Goal: Information Seeking & Learning: Stay updated

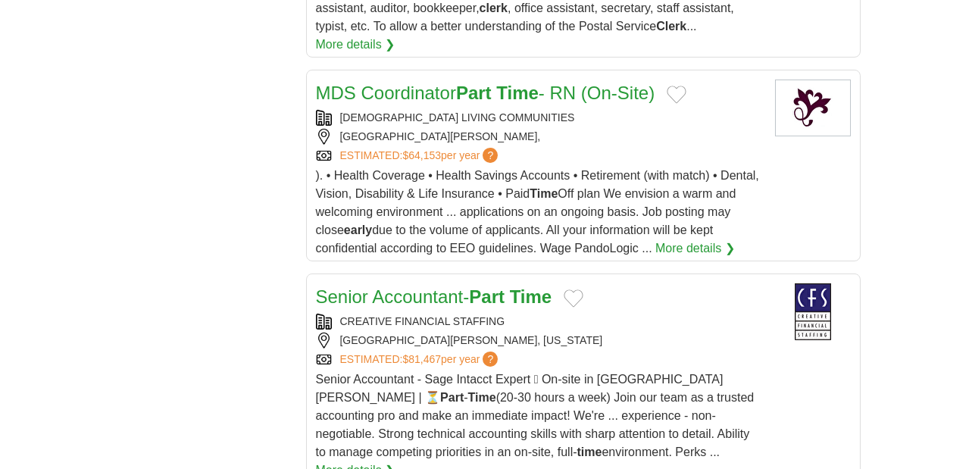
scroll to position [2021, 0]
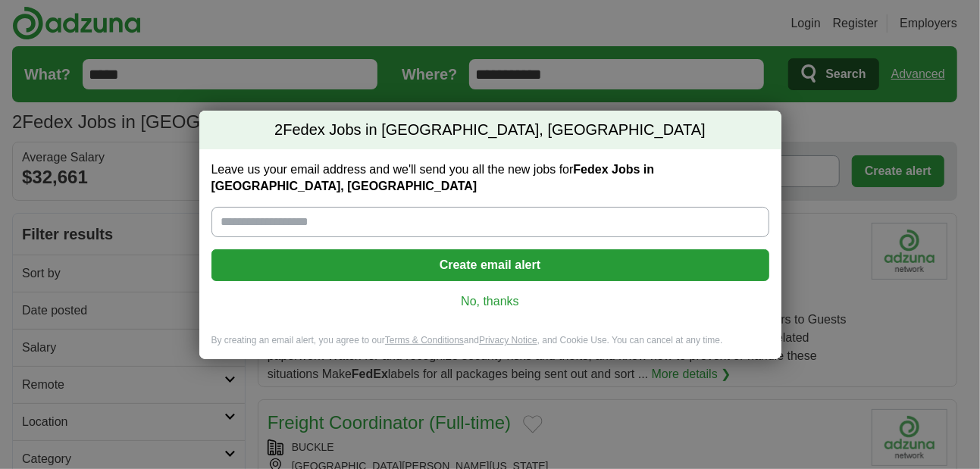
click at [490, 295] on link "No, thanks" at bounding box center [491, 301] width 534 height 17
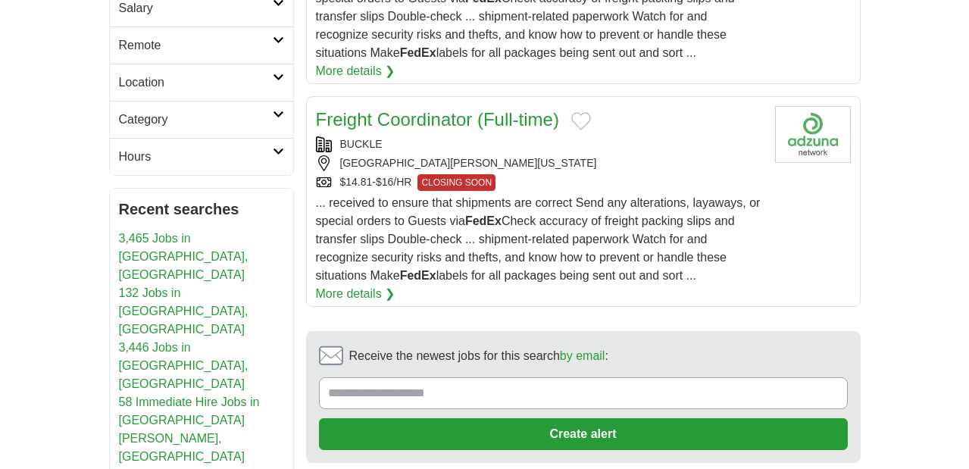
scroll to position [433, 0]
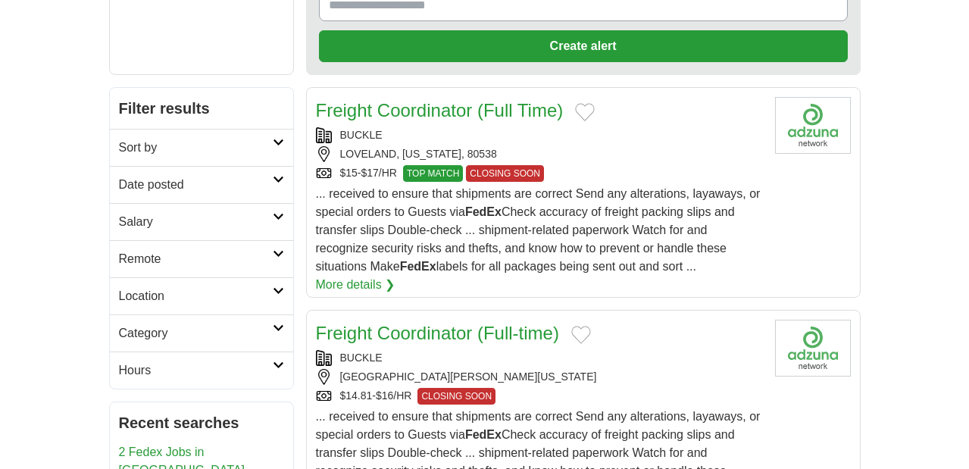
scroll to position [288, 0]
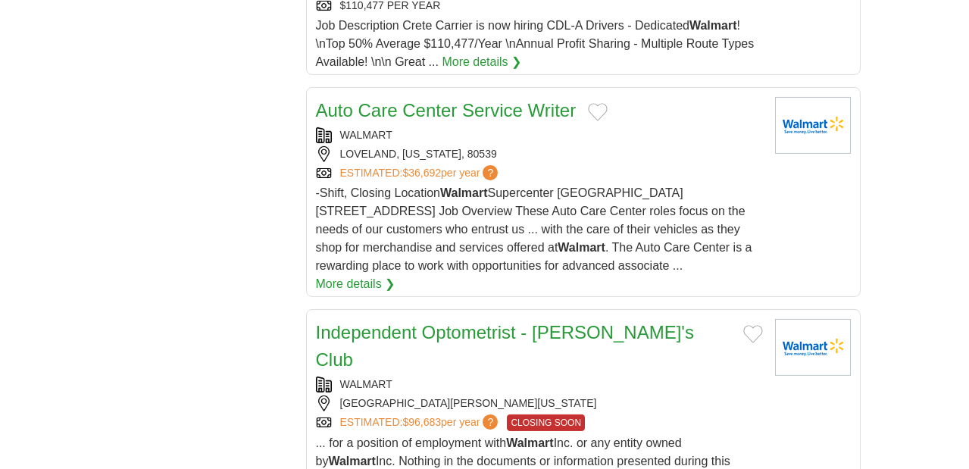
scroll to position [1877, 0]
